Goal: Transaction & Acquisition: Obtain resource

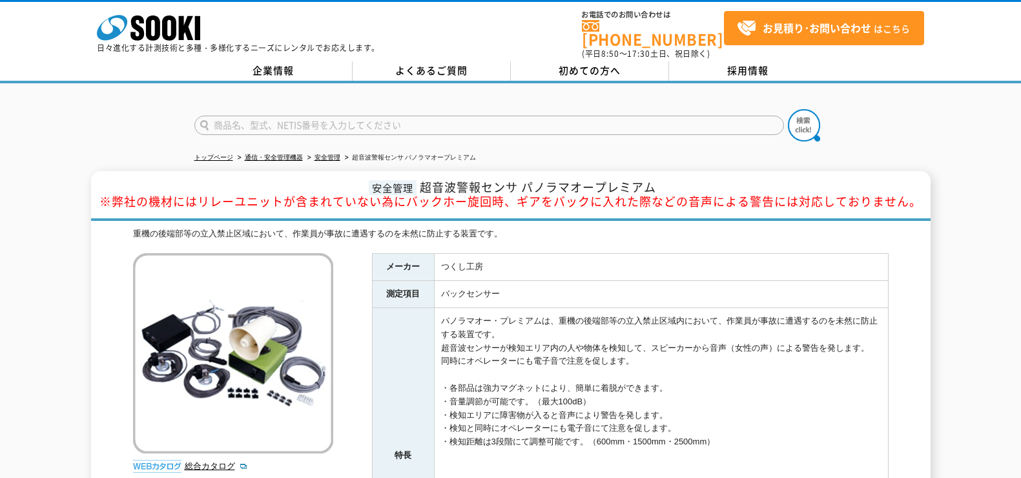
click at [949, 146] on div "トップページ 通信・安全管理機器 安全管理 超音波警報センサ パノラマオープレミアム 安全管理 超音波警報センサ パノラマオープレミアム ※弊社の機材にはリレ…" at bounding box center [510, 408] width 1021 height 650
